Goal: Task Accomplishment & Management: Manage account settings

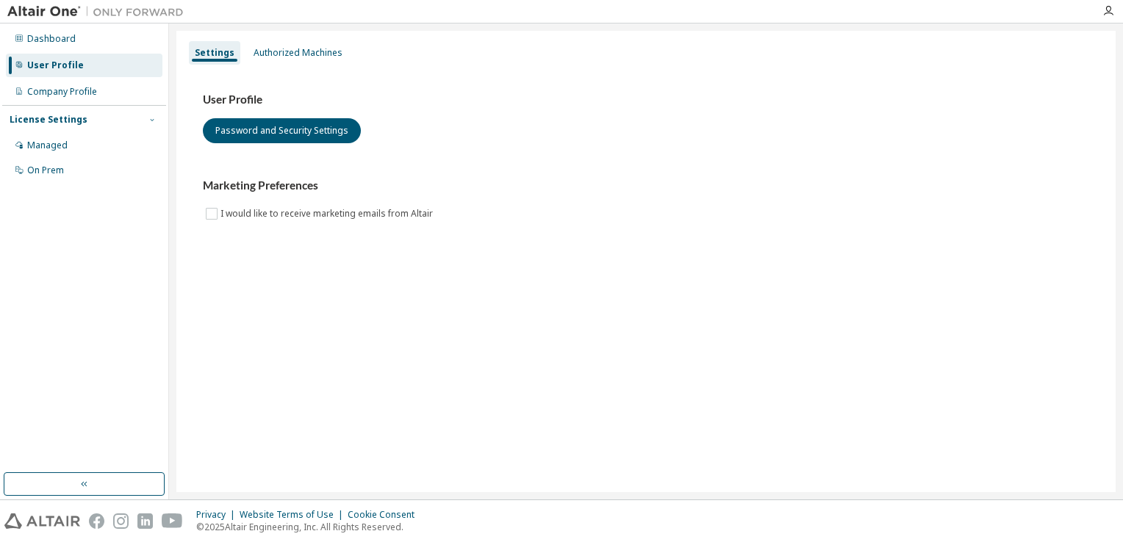
click at [154, 122] on icon "button" at bounding box center [152, 119] width 9 height 9
click at [61, 151] on div "Managed" at bounding box center [47, 146] width 40 height 12
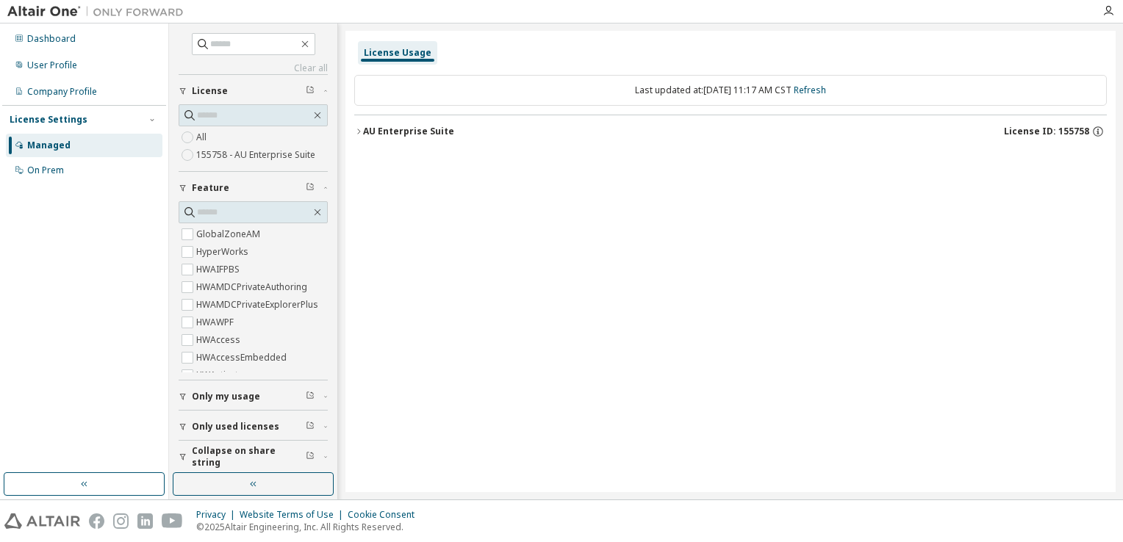
click at [182, 428] on icon "button" at bounding box center [183, 427] width 9 height 9
click at [180, 426] on icon "button" at bounding box center [183, 427] width 9 height 9
click at [69, 66] on div "User Profile" at bounding box center [52, 66] width 50 height 12
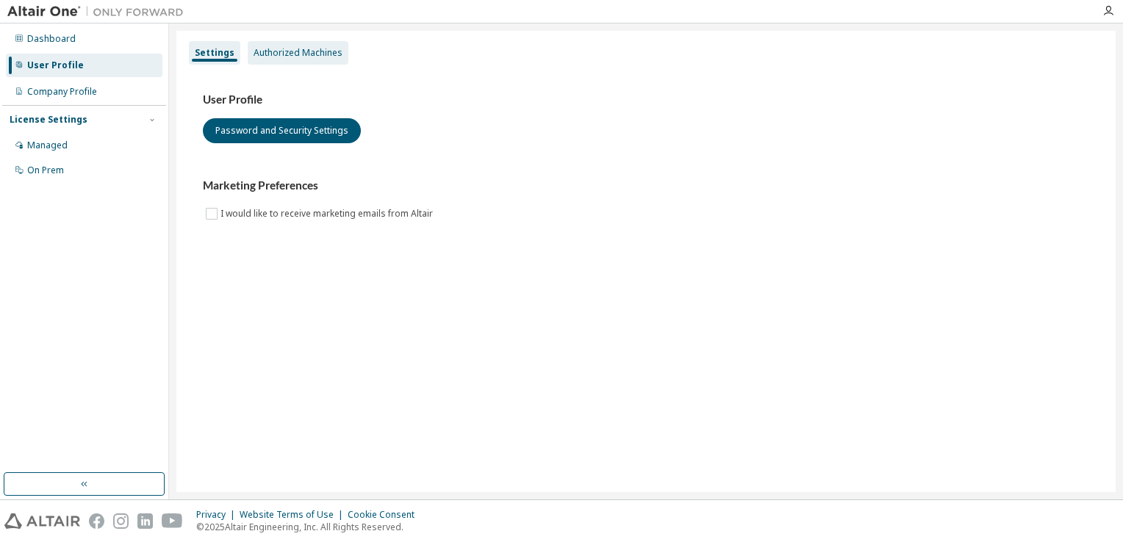
click at [276, 61] on div "Authorized Machines" at bounding box center [298, 53] width 101 height 24
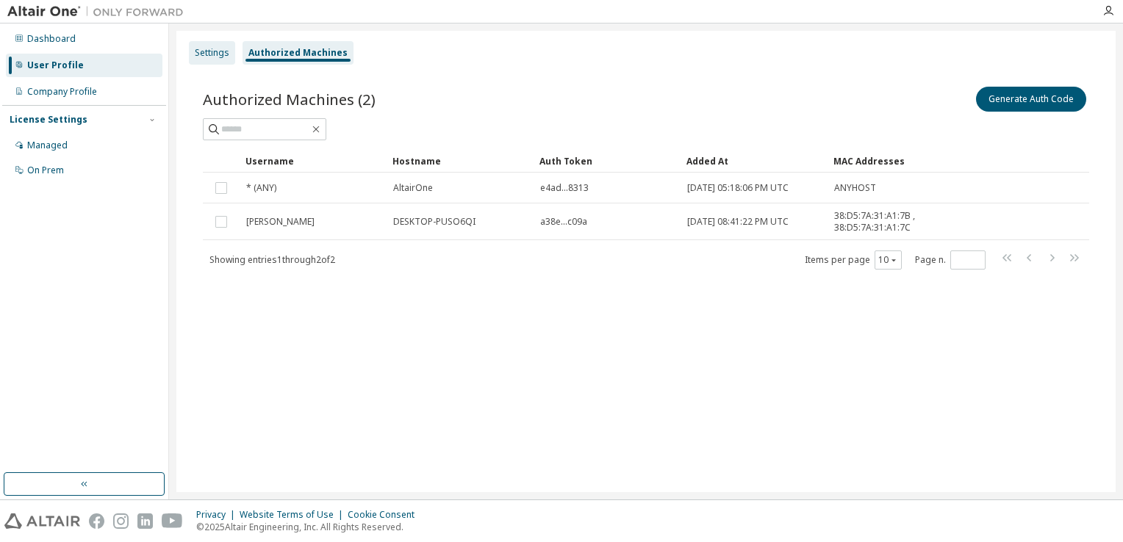
click at [215, 61] on div "Settings" at bounding box center [212, 53] width 46 height 24
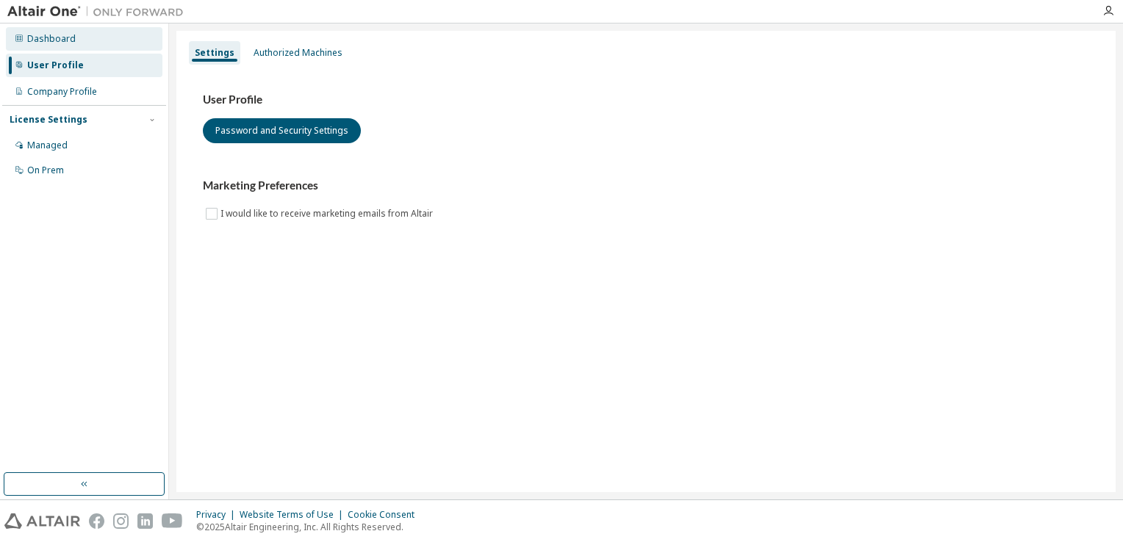
click at [46, 38] on div "Dashboard" at bounding box center [51, 39] width 49 height 12
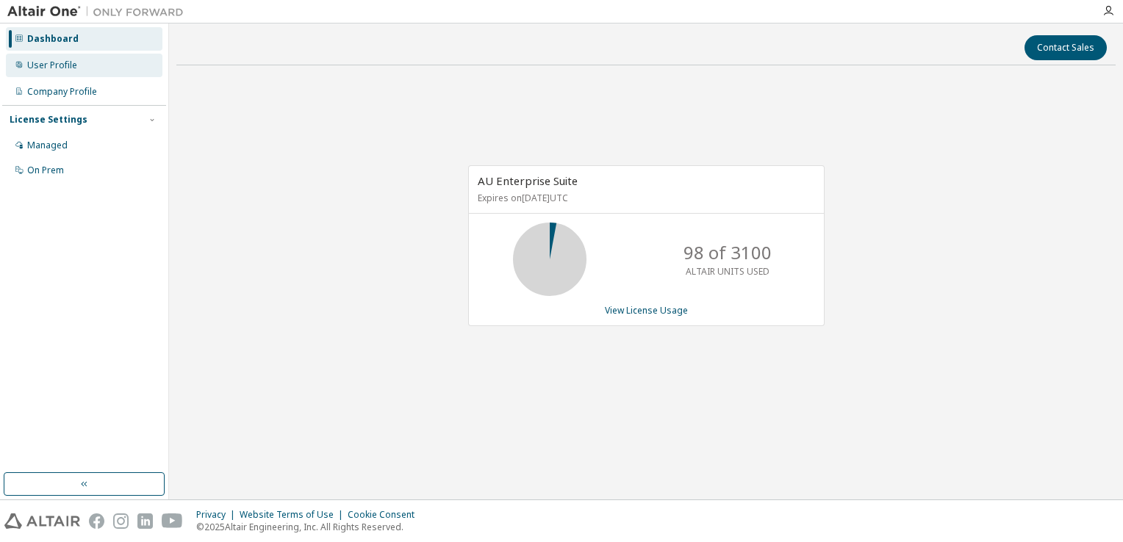
click at [47, 69] on div "User Profile" at bounding box center [52, 66] width 50 height 12
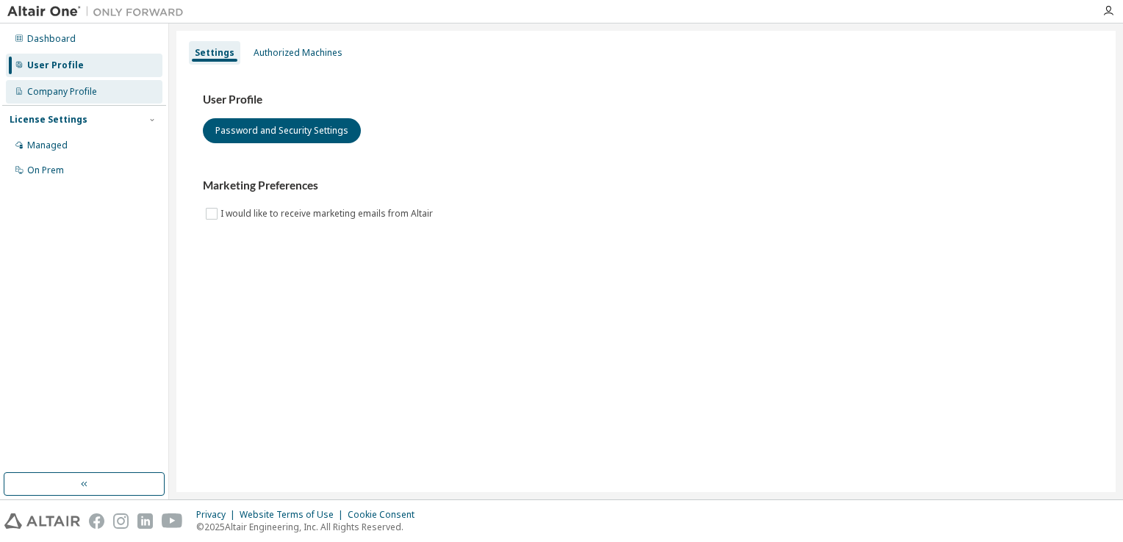
click at [52, 89] on div "Company Profile" at bounding box center [62, 92] width 70 height 12
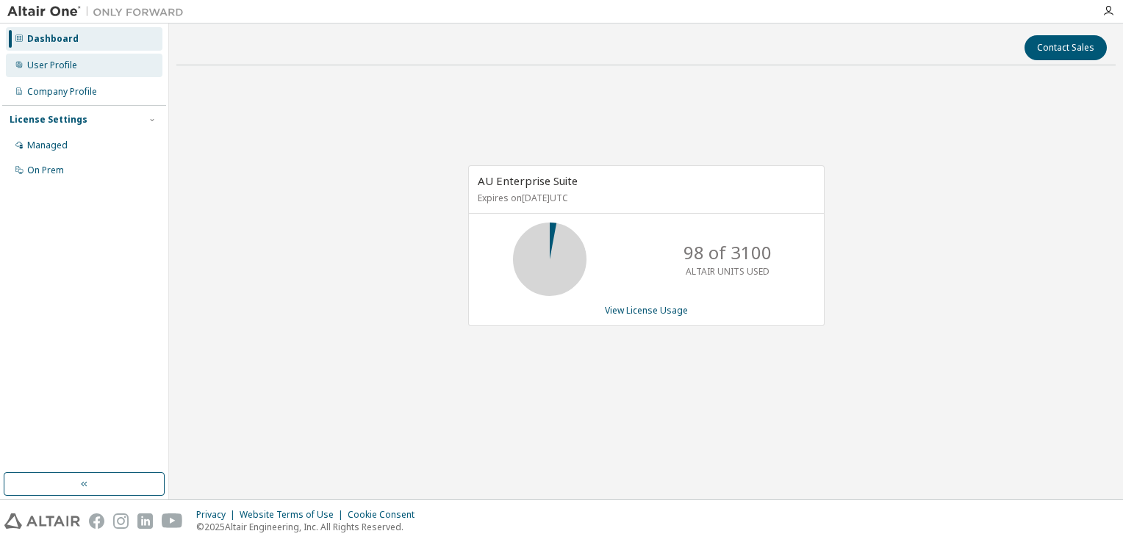
click at [97, 58] on div "User Profile" at bounding box center [84, 66] width 157 height 24
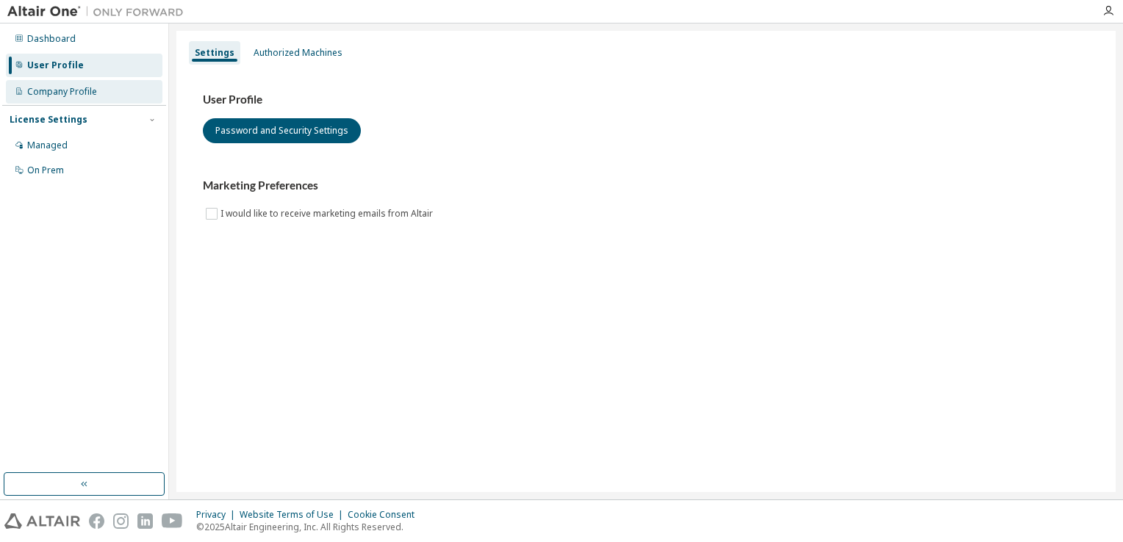
click at [87, 92] on div "Company Profile" at bounding box center [62, 92] width 70 height 12
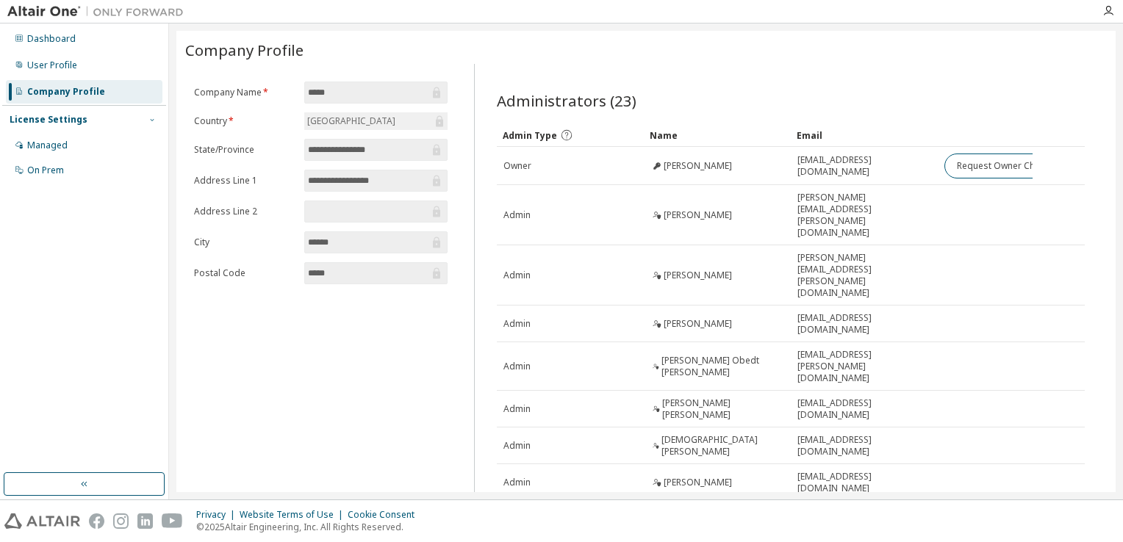
click at [151, 122] on icon "button" at bounding box center [152, 119] width 9 height 9
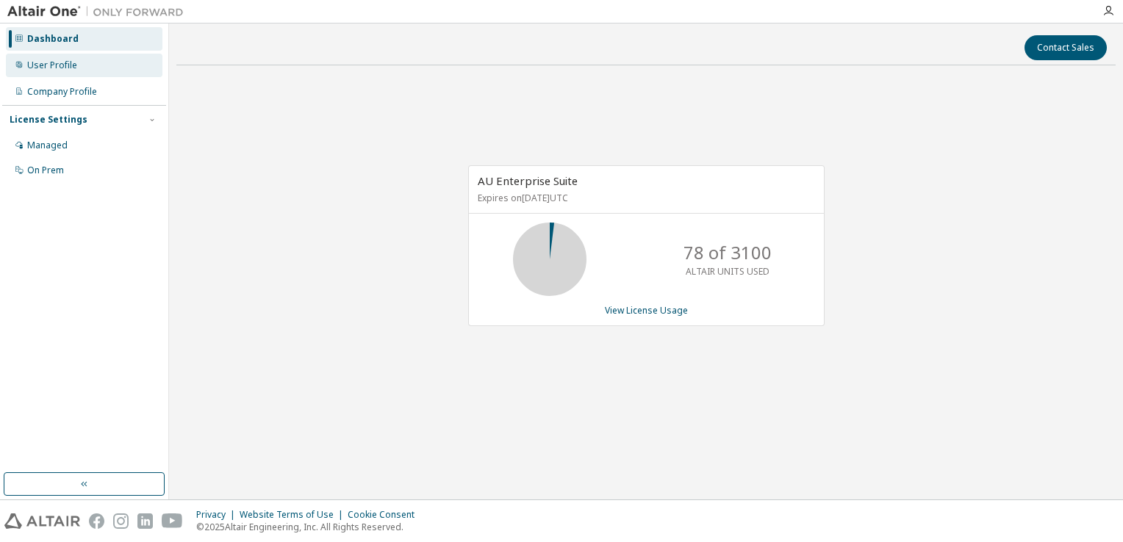
click at [68, 68] on div "User Profile" at bounding box center [52, 66] width 50 height 12
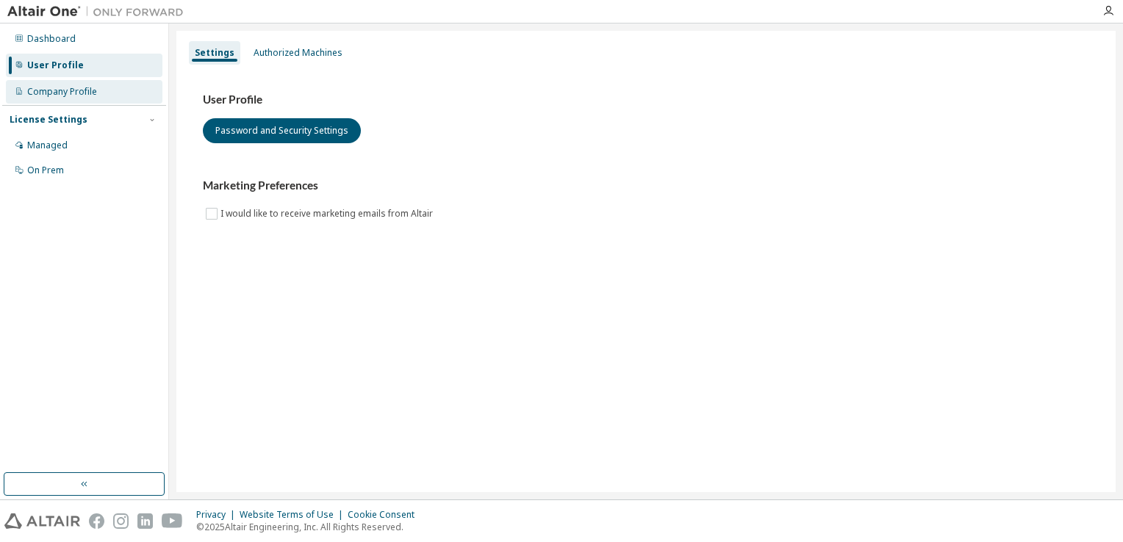
click at [70, 93] on div "Company Profile" at bounding box center [62, 92] width 70 height 12
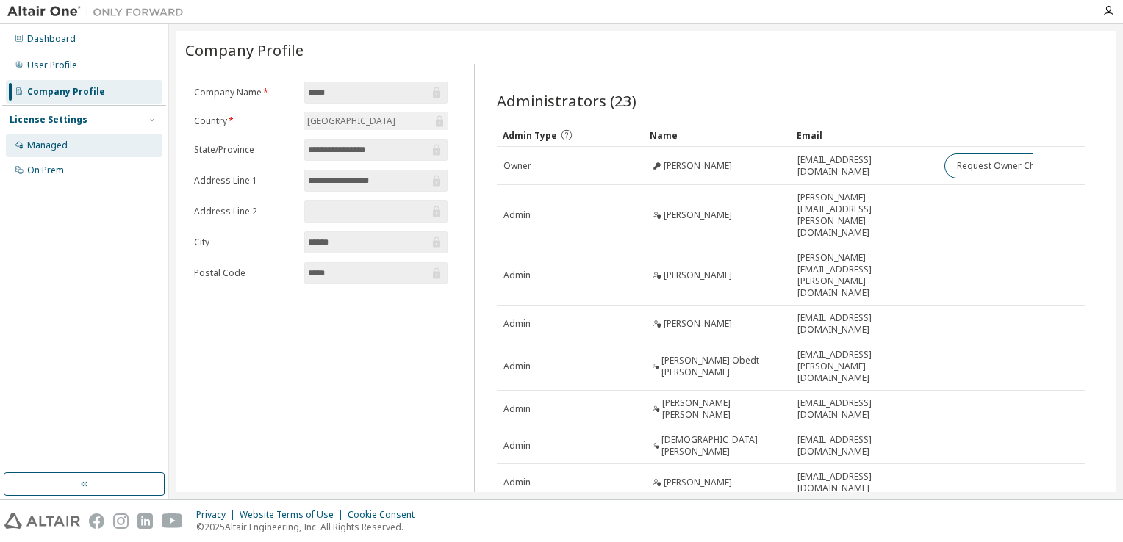
click at [65, 146] on div "Managed" at bounding box center [47, 146] width 40 height 12
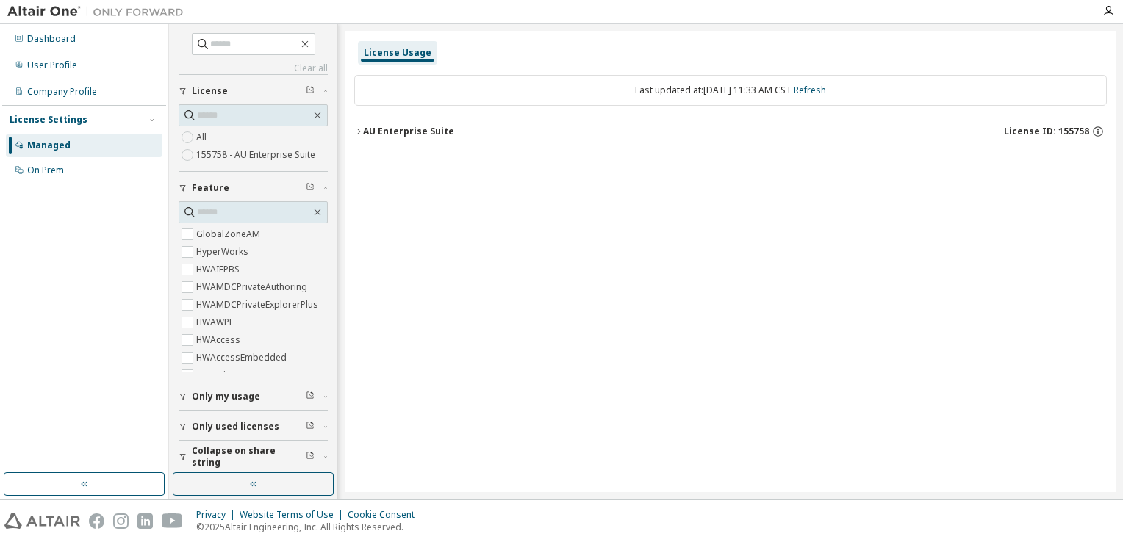
click at [359, 134] on icon "button" at bounding box center [358, 131] width 9 height 9
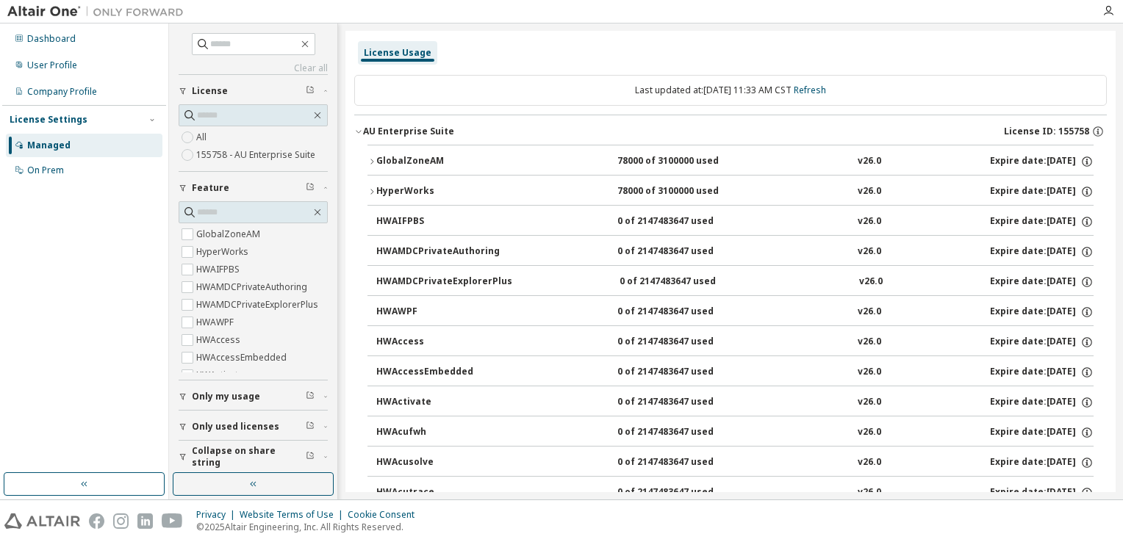
click at [359, 134] on icon "button" at bounding box center [358, 131] width 9 height 9
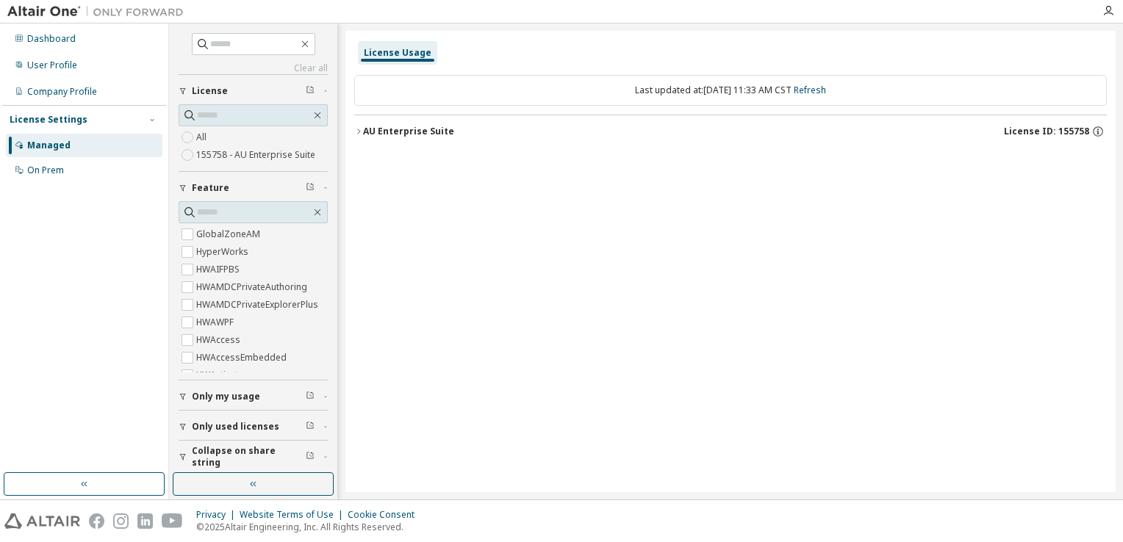
click at [359, 134] on icon "button" at bounding box center [358, 131] width 9 height 9
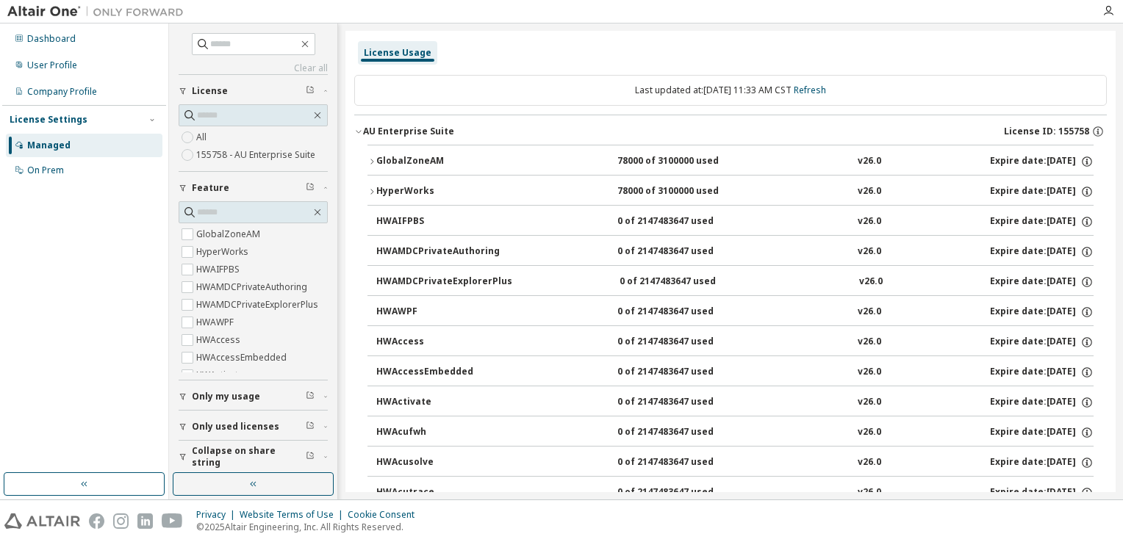
click at [359, 134] on icon "button" at bounding box center [358, 131] width 9 height 9
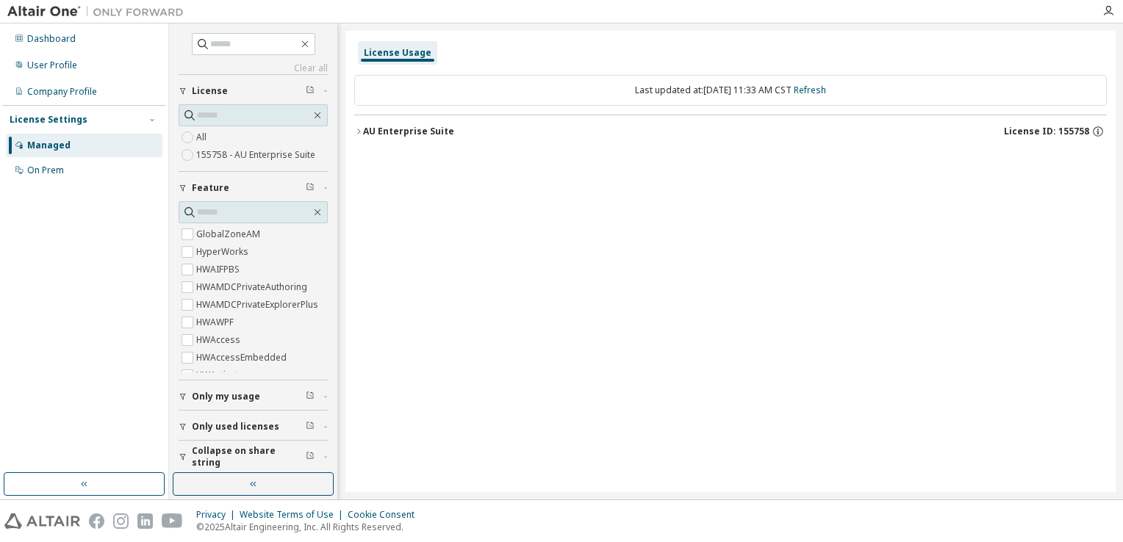
click at [184, 425] on icon "button" at bounding box center [183, 427] width 6 height 7
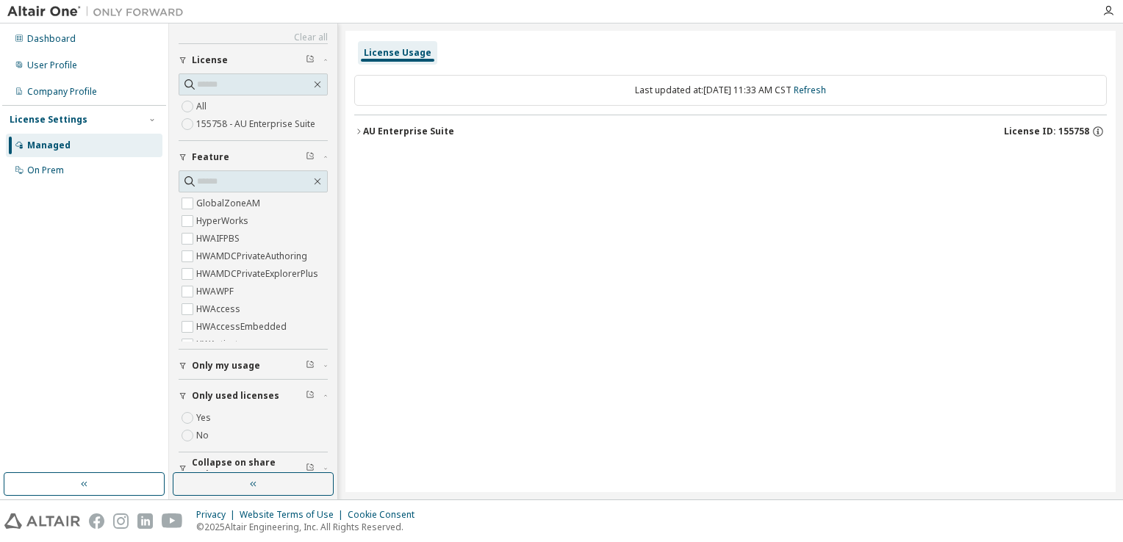
scroll to position [47, 0]
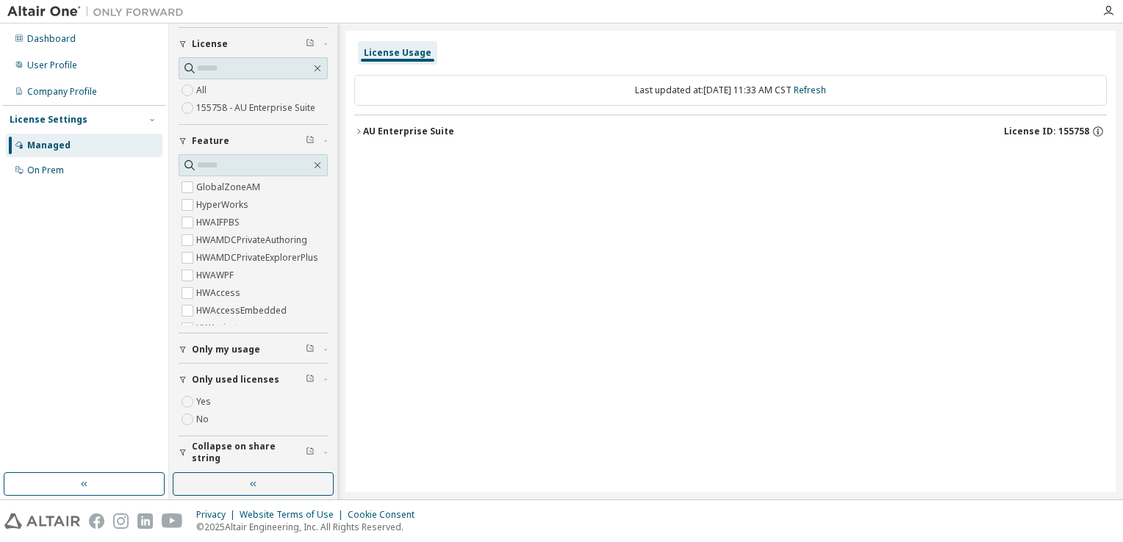
click at [181, 378] on icon "button" at bounding box center [183, 380] width 9 height 9
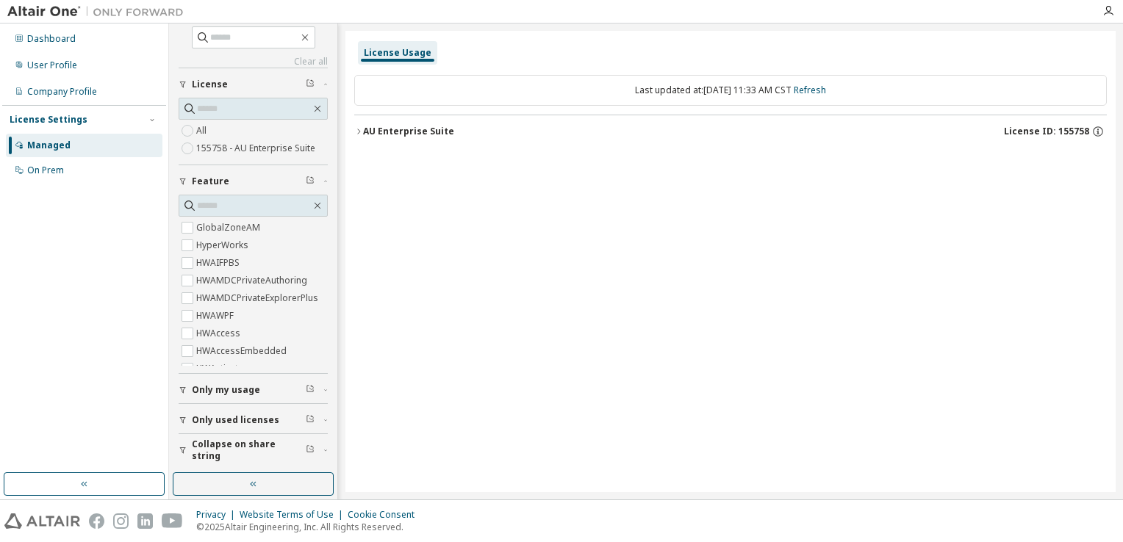
scroll to position [4, 0]
click at [226, 394] on span "Only my usage" at bounding box center [226, 393] width 68 height 12
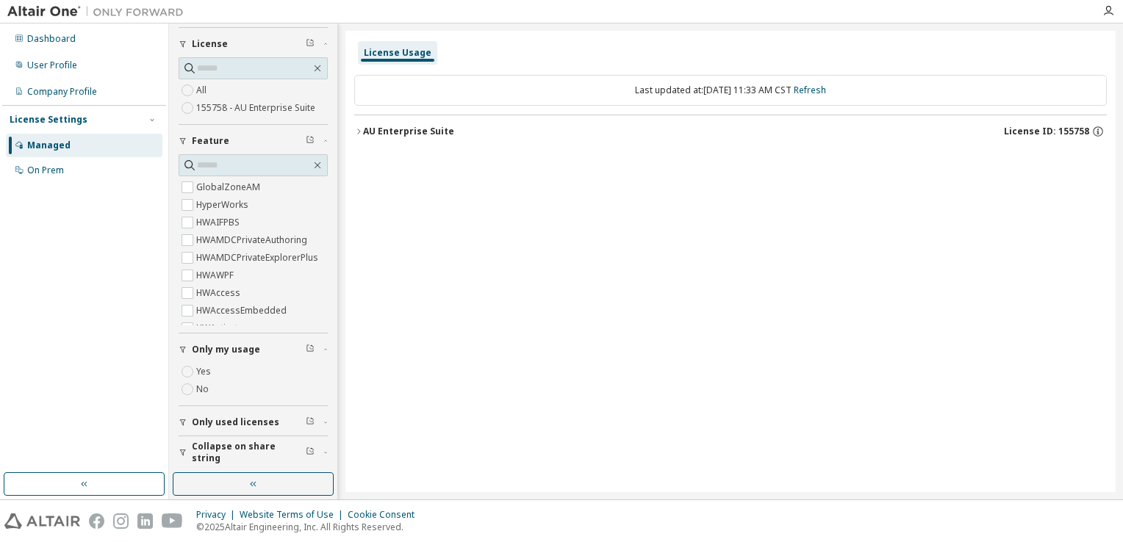
click at [185, 419] on icon "button" at bounding box center [183, 422] width 9 height 9
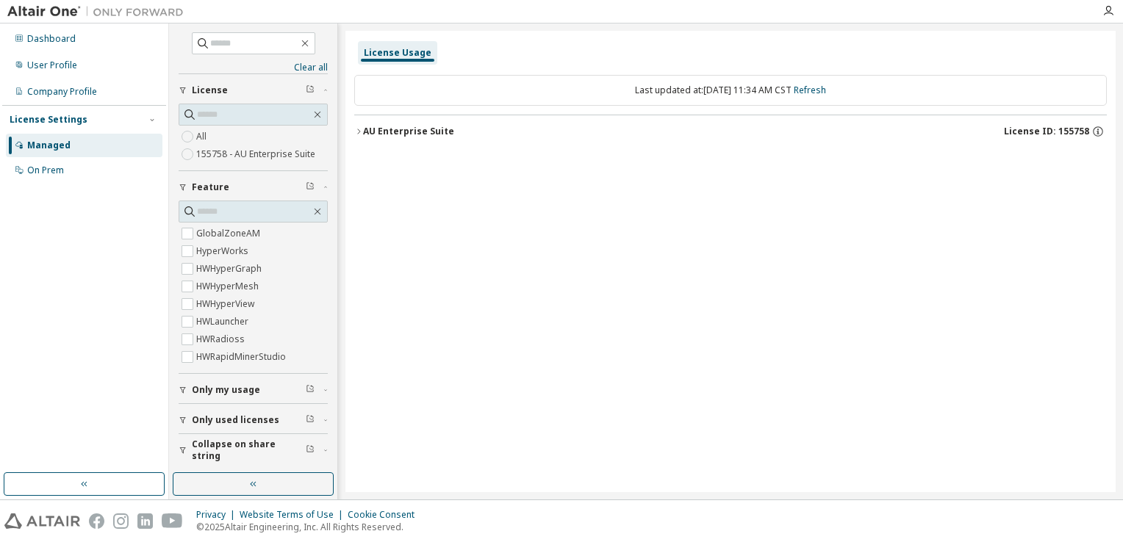
scroll to position [0, 0]
click at [359, 134] on icon "button" at bounding box center [358, 131] width 9 height 9
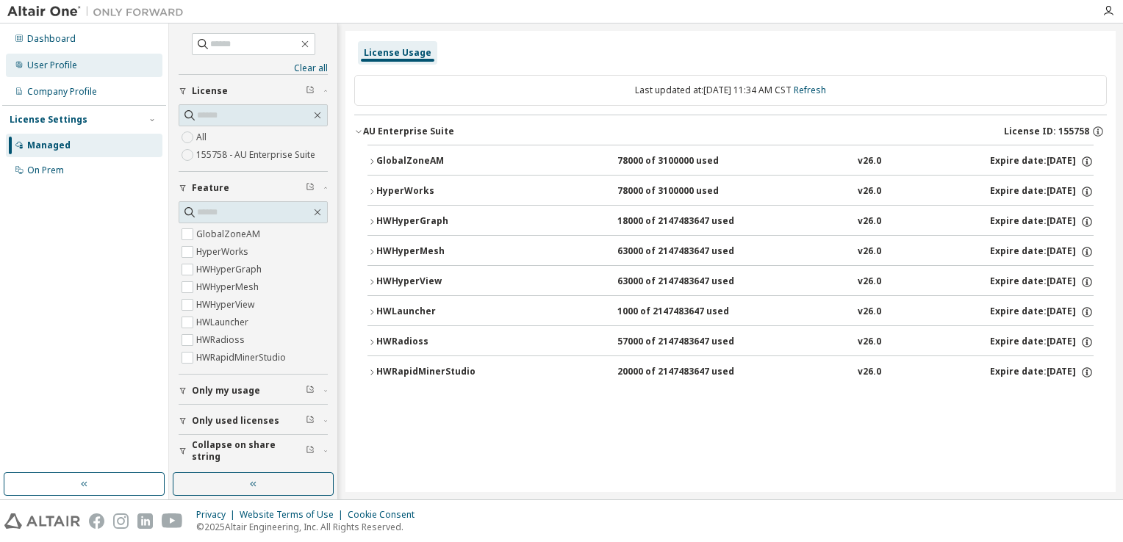
click at [65, 61] on div "User Profile" at bounding box center [52, 66] width 50 height 12
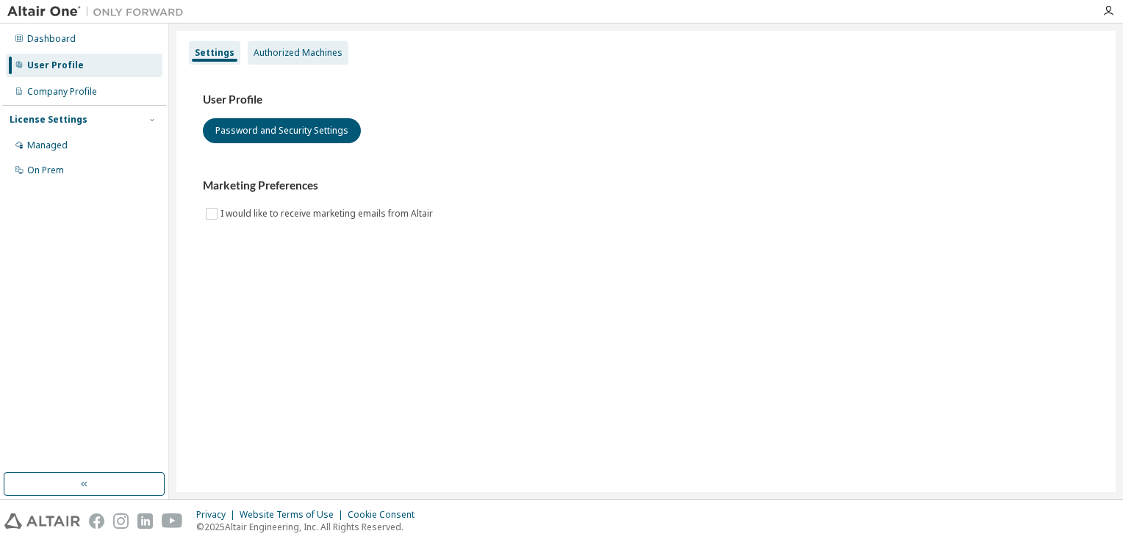
click at [278, 54] on div "Authorized Machines" at bounding box center [298, 53] width 89 height 12
click at [62, 89] on div "Company Profile" at bounding box center [62, 92] width 70 height 12
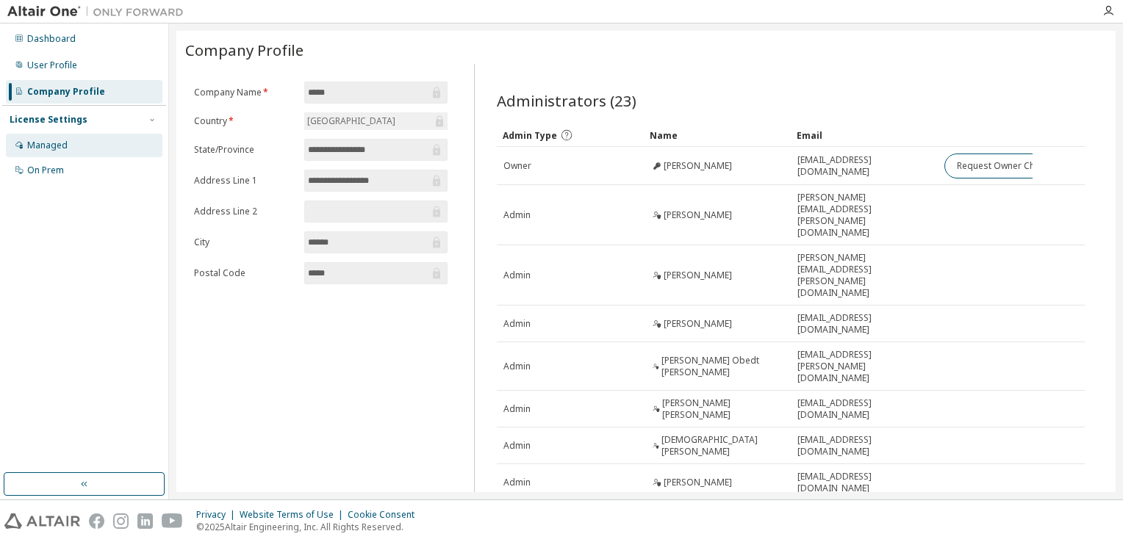
click at [50, 146] on div "Managed" at bounding box center [47, 146] width 40 height 12
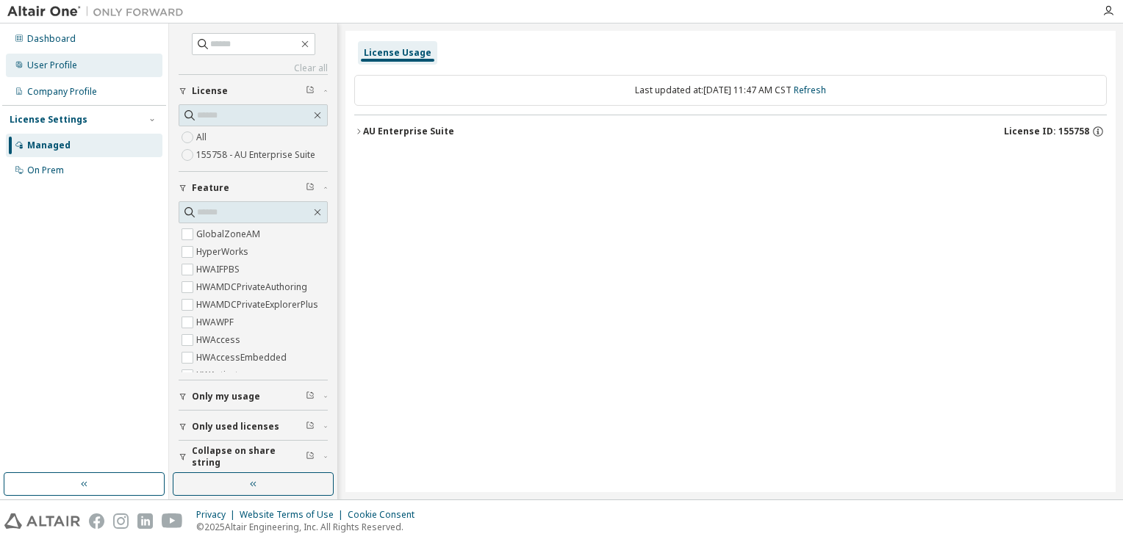
click at [40, 65] on div "User Profile" at bounding box center [52, 66] width 50 height 12
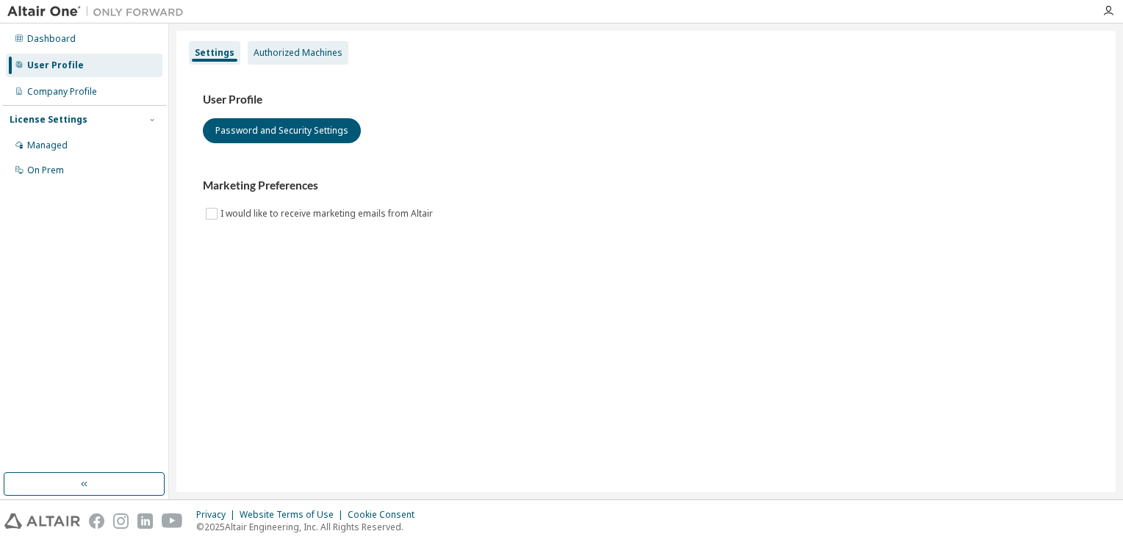
click at [298, 54] on div "Authorized Machines" at bounding box center [298, 53] width 89 height 12
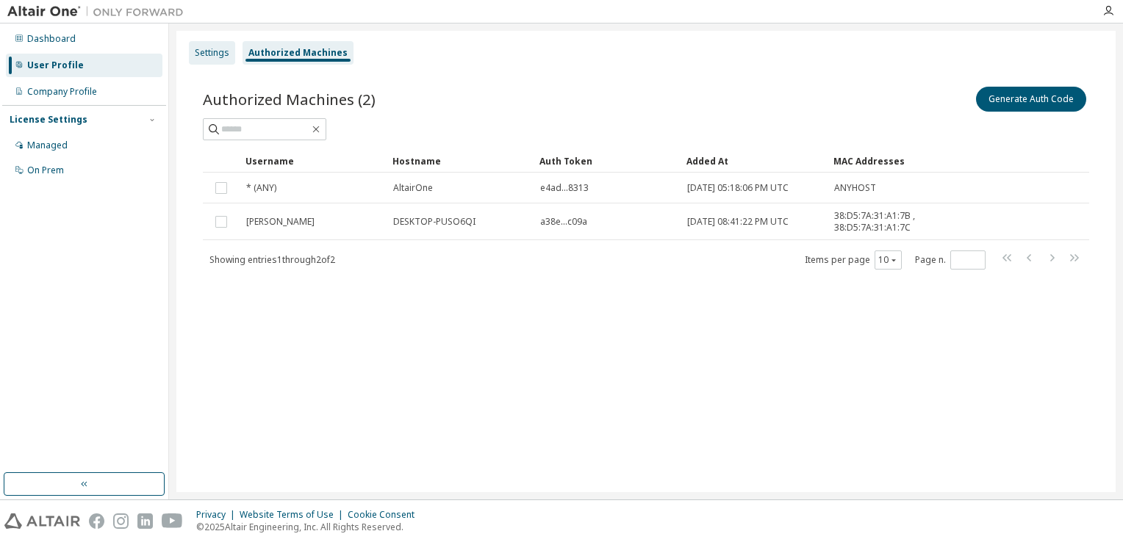
click at [197, 47] on div "Settings" at bounding box center [212, 53] width 35 height 12
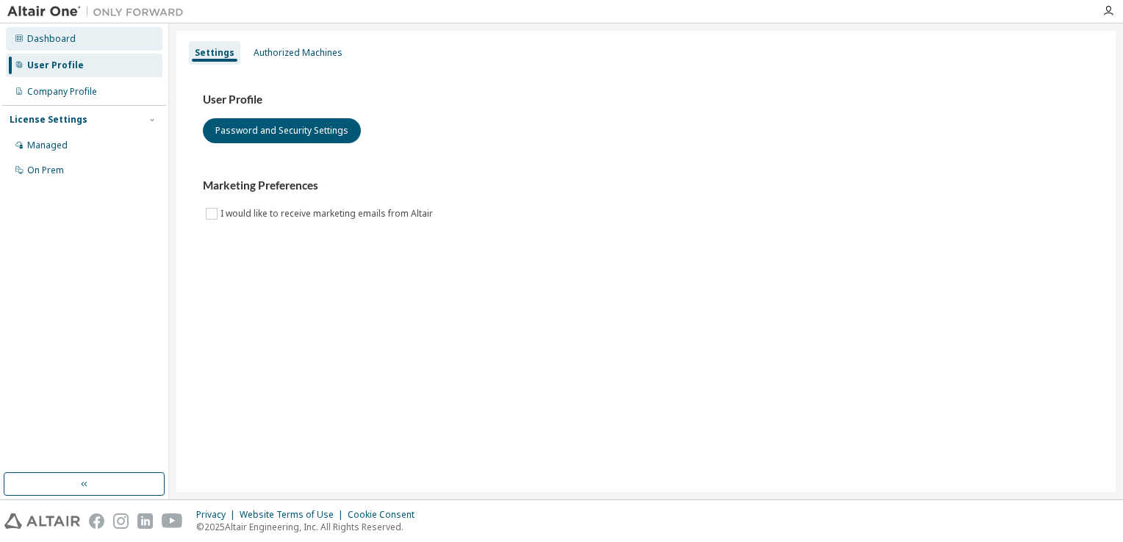
click at [50, 35] on div "Dashboard" at bounding box center [51, 39] width 49 height 12
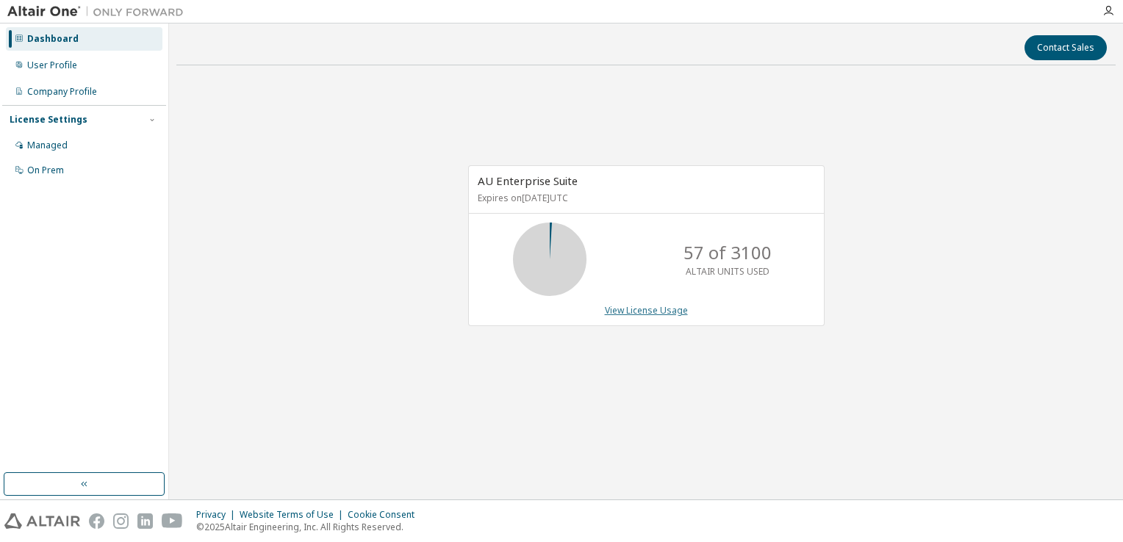
click at [661, 315] on link "View License Usage" at bounding box center [646, 310] width 83 height 12
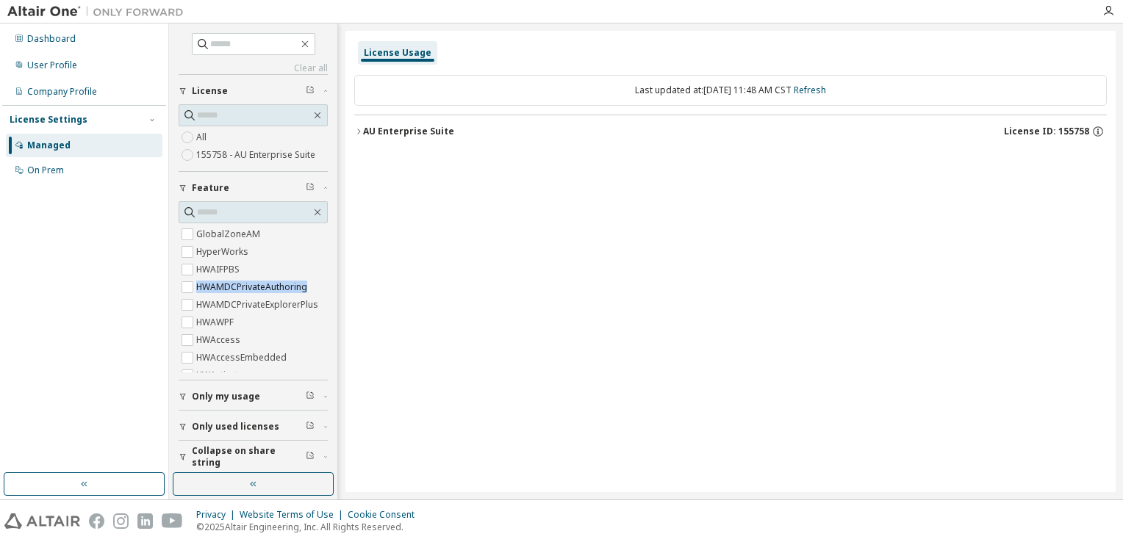
drag, startPoint x: 335, startPoint y: 265, endPoint x: 329, endPoint y: 281, distance: 17.9
click at [329, 281] on div "Clear all Collapse on share string Only used licenses Only my usage Feature Glo…" at bounding box center [253, 248] width 164 height 445
click at [359, 134] on icon "button" at bounding box center [358, 131] width 9 height 9
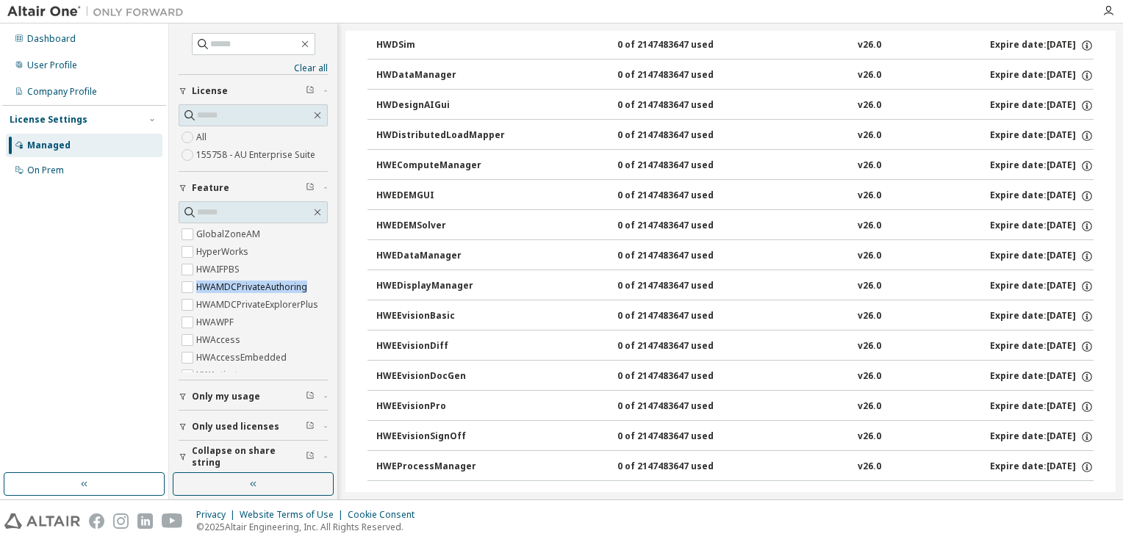
scroll to position [1323, 0]
